Goal: Task Accomplishment & Management: Manage account settings

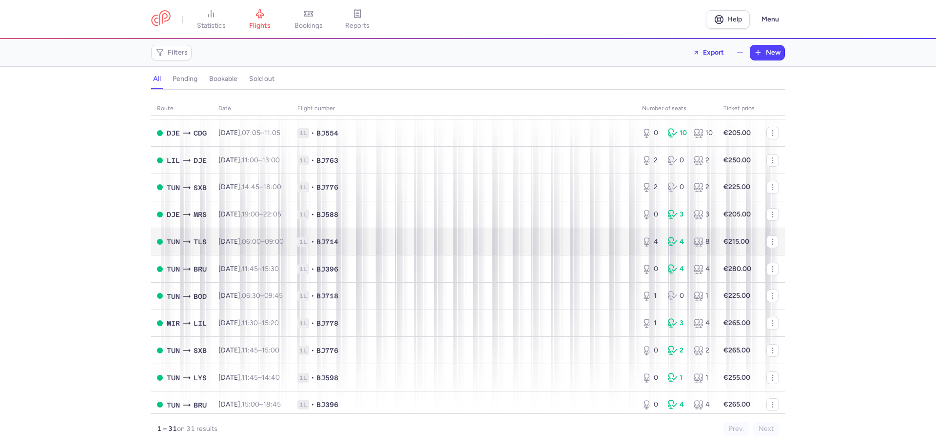
scroll to position [341, 0]
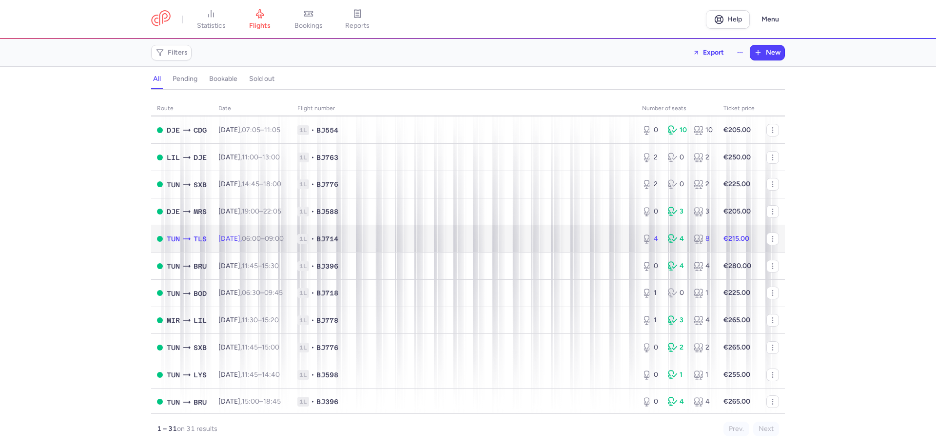
click at [363, 238] on span "1L • BJ714" at bounding box center [463, 239] width 333 height 10
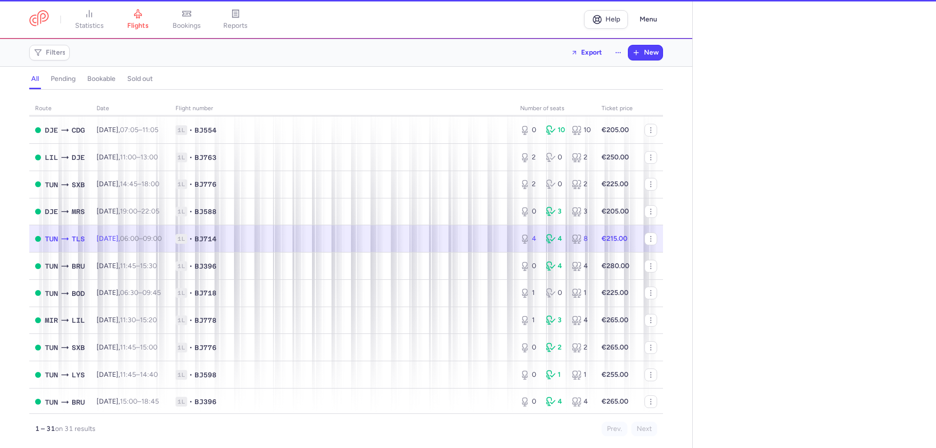
select select "hours"
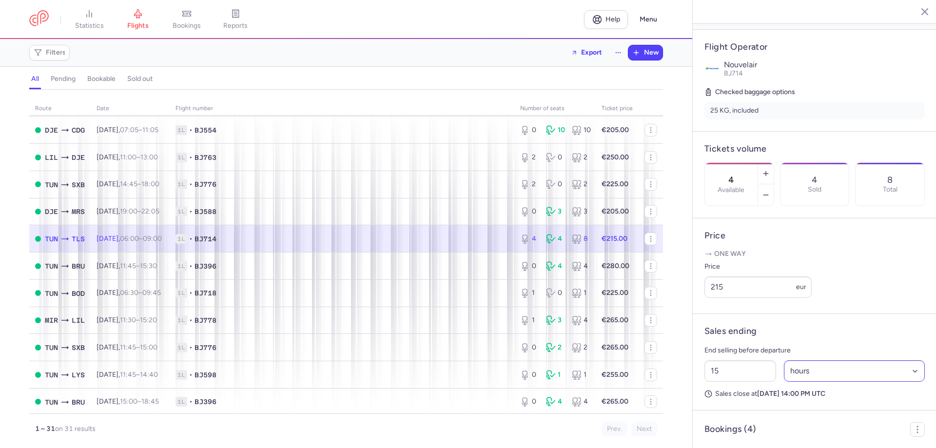
scroll to position [195, 0]
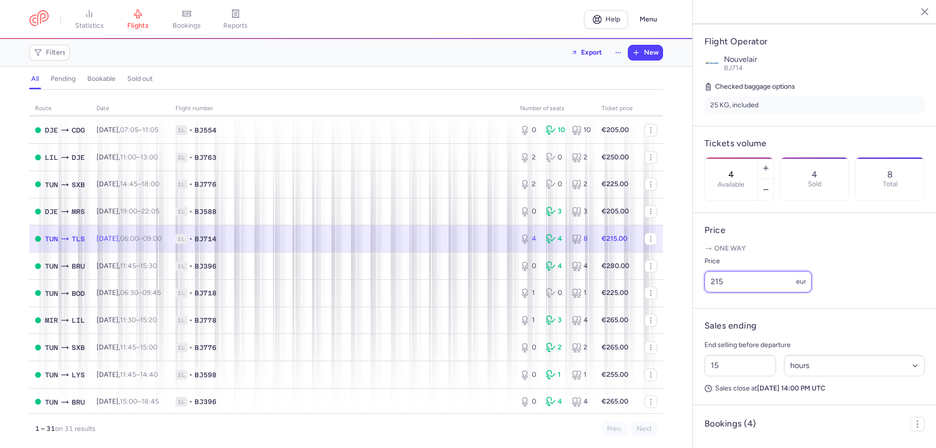
drag, startPoint x: 714, startPoint y: 296, endPoint x: 725, endPoint y: 294, distance: 10.8
click at [725, 292] on input "215" at bounding box center [757, 281] width 107 height 21
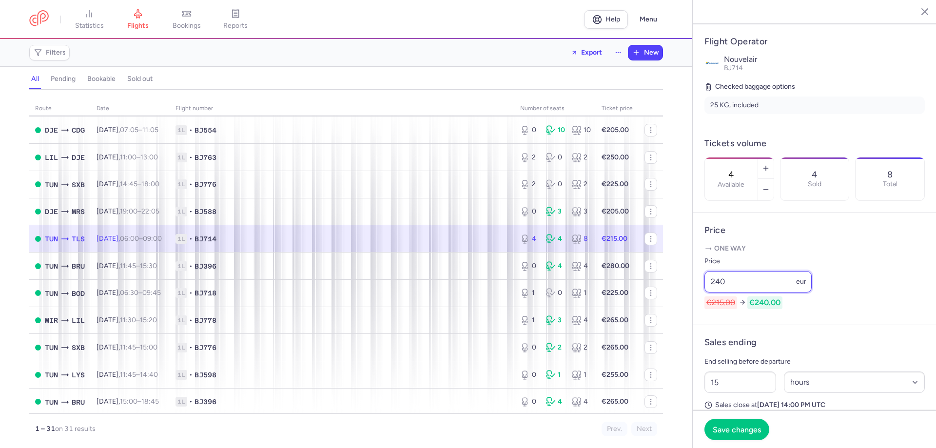
type input "240"
click at [729, 432] on span "Save changes" at bounding box center [737, 429] width 48 height 9
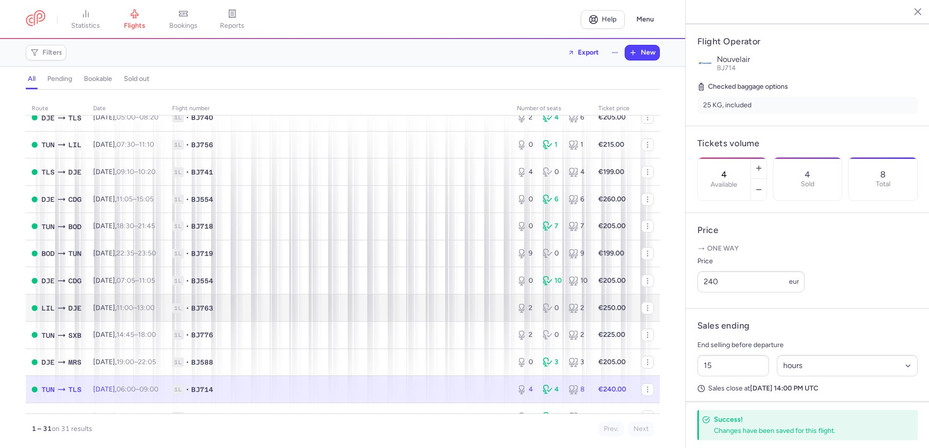
scroll to position [97, 0]
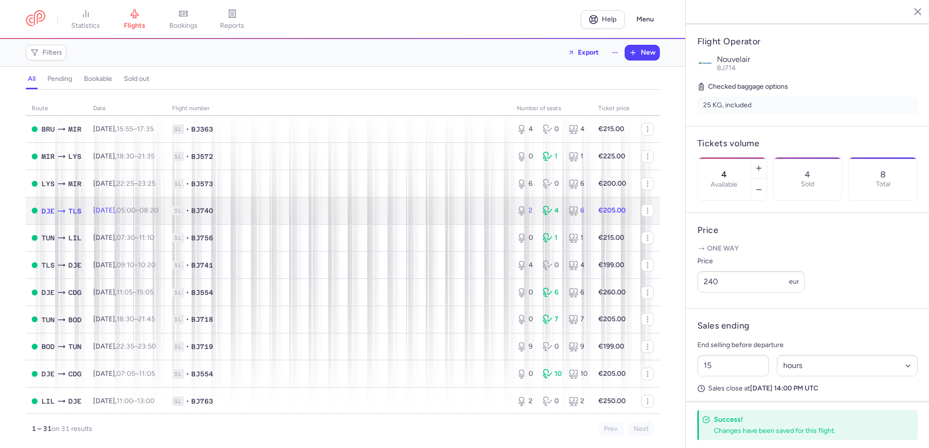
click at [129, 213] on span "[DATE] 05:00 – 08:20 +0" at bounding box center [125, 210] width 65 height 8
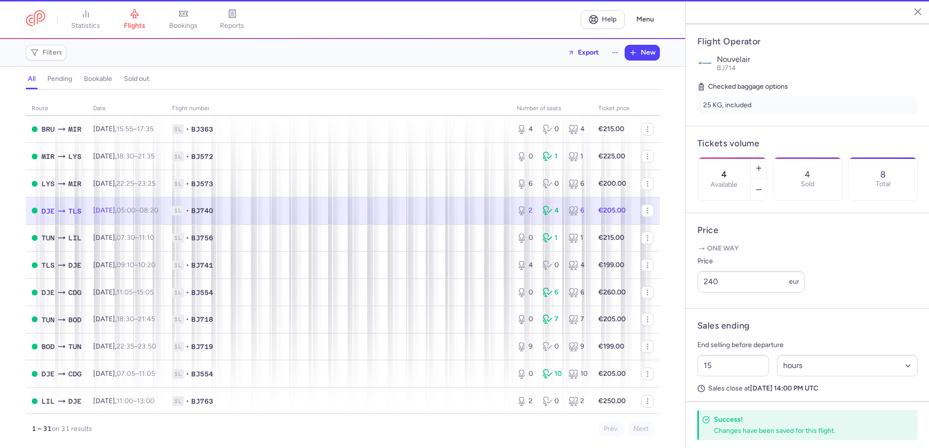
type input "2"
type input "14"
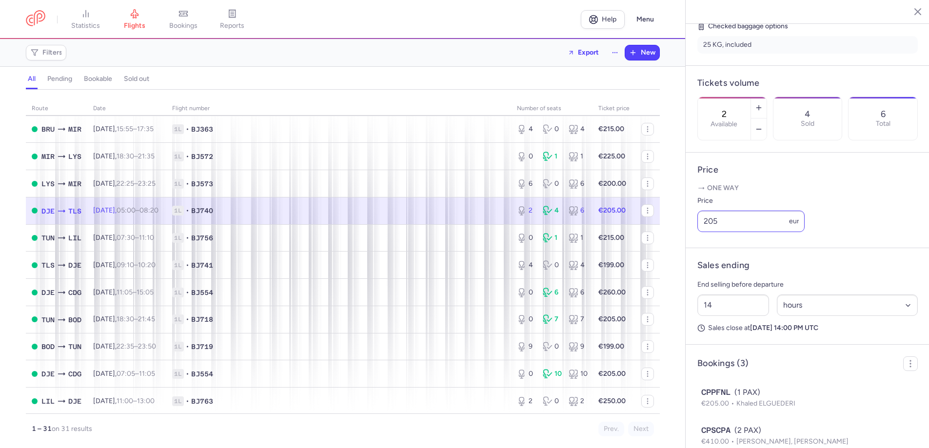
scroll to position [244, 0]
drag, startPoint x: 713, startPoint y: 245, endPoint x: 591, endPoint y: 216, distance: 125.6
click at [617, 234] on div "statistics flights bookings reports Help Menu Filters Export New all pending bo…" at bounding box center [464, 224] width 929 height 448
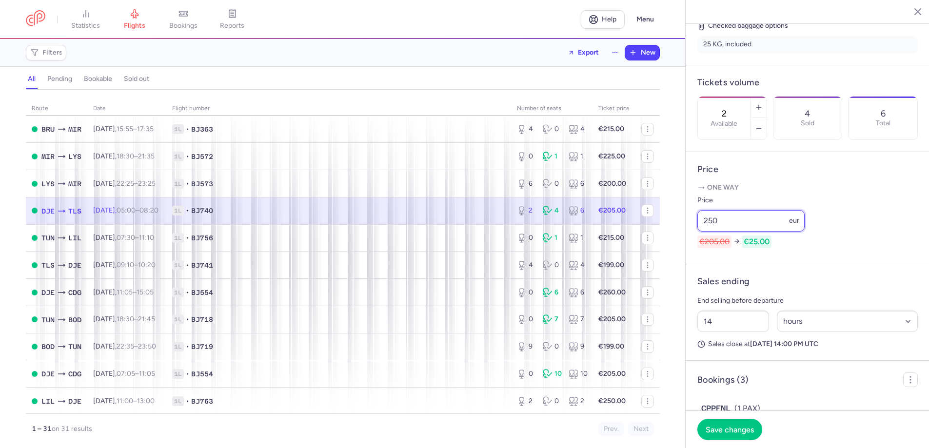
type input "250"
click at [735, 430] on span "Save changes" at bounding box center [729, 429] width 48 height 9
